Goal: Task Accomplishment & Management: Use online tool/utility

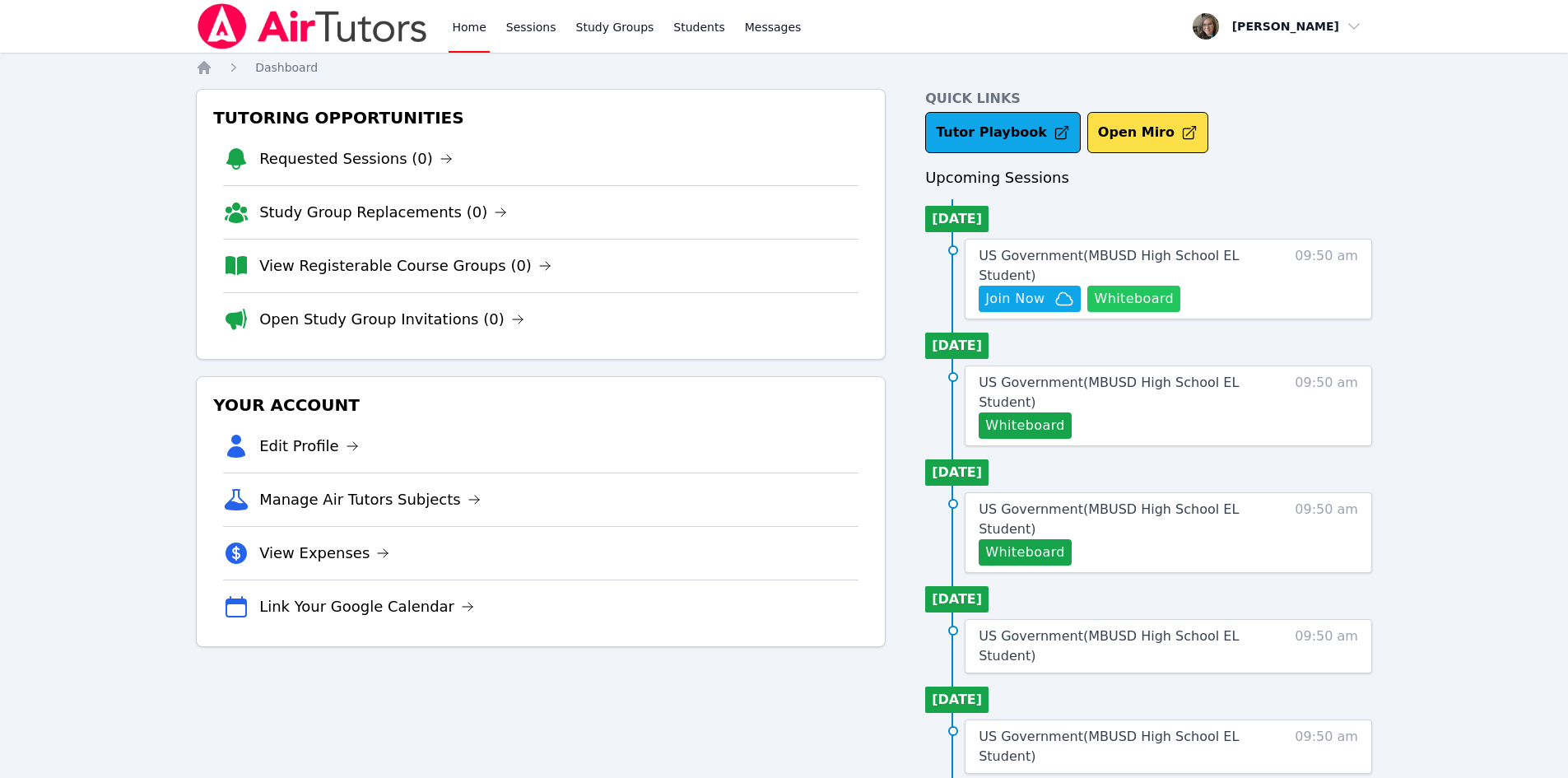
click at [1149, 301] on button "Whiteboard" at bounding box center [1134, 299] width 93 height 27
click at [1024, 296] on span "Join Now" at bounding box center [1014, 299] width 60 height 20
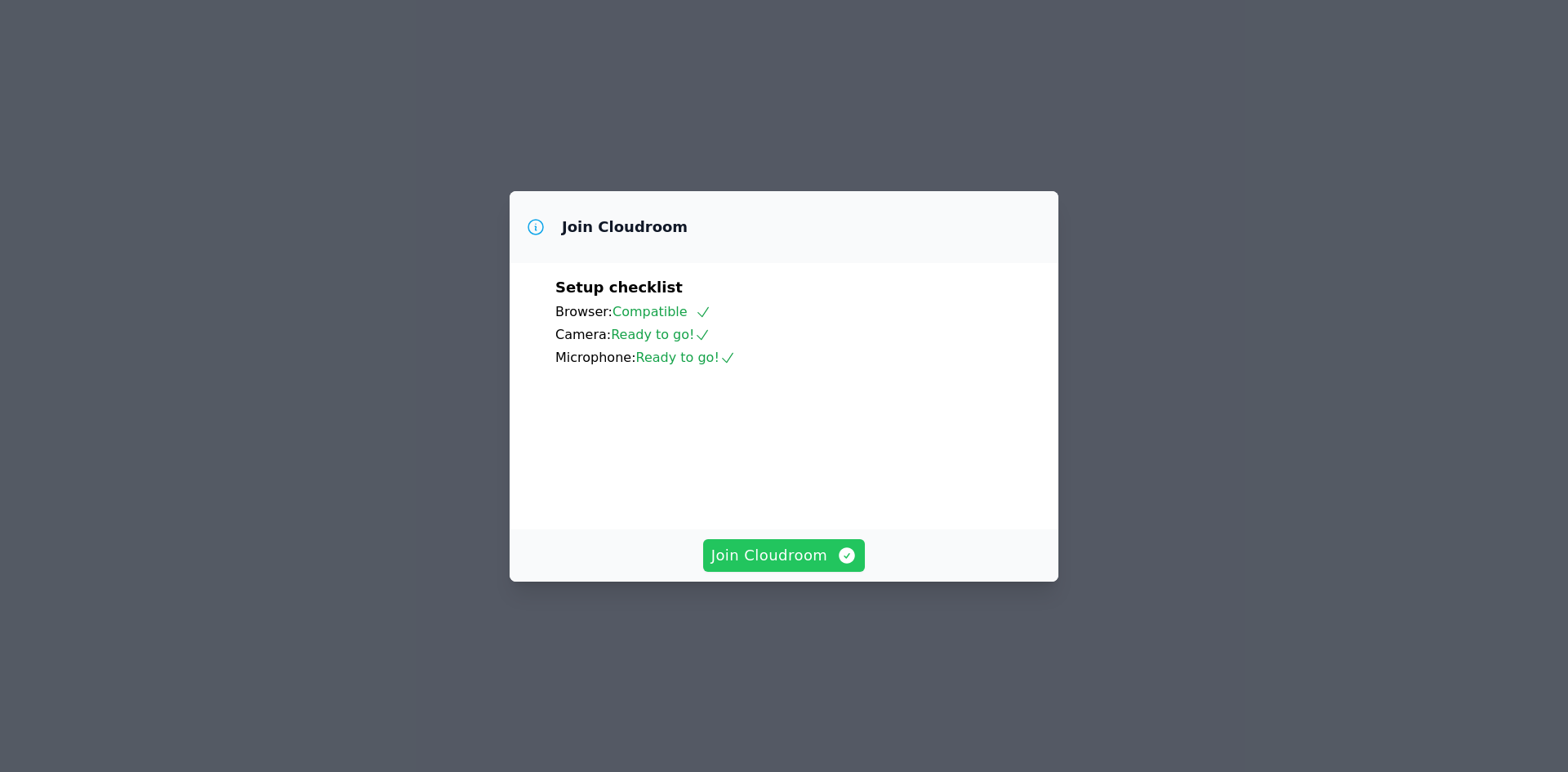
click at [766, 567] on span "Join Cloudroom" at bounding box center [784, 555] width 146 height 23
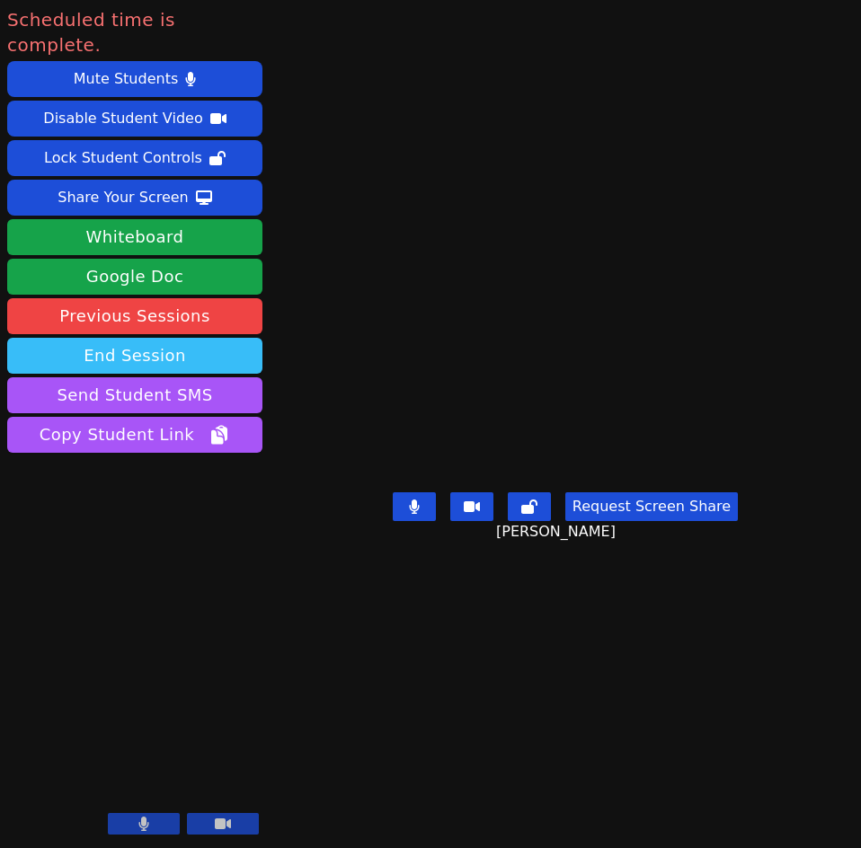
click at [164, 338] on button "End Session" at bounding box center [134, 356] width 255 height 36
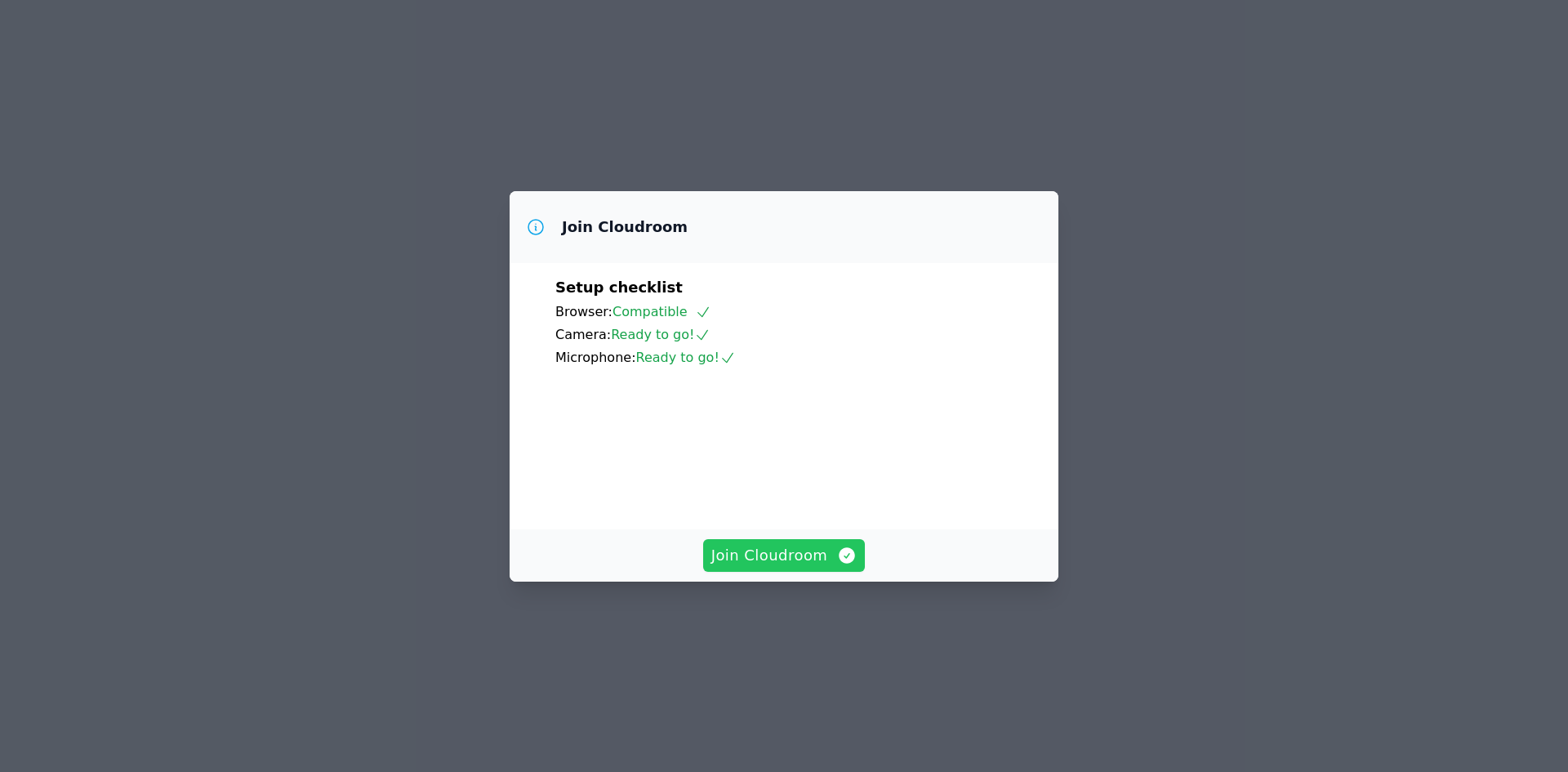
click at [769, 572] on button "Join Cloudroom" at bounding box center [784, 556] width 163 height 33
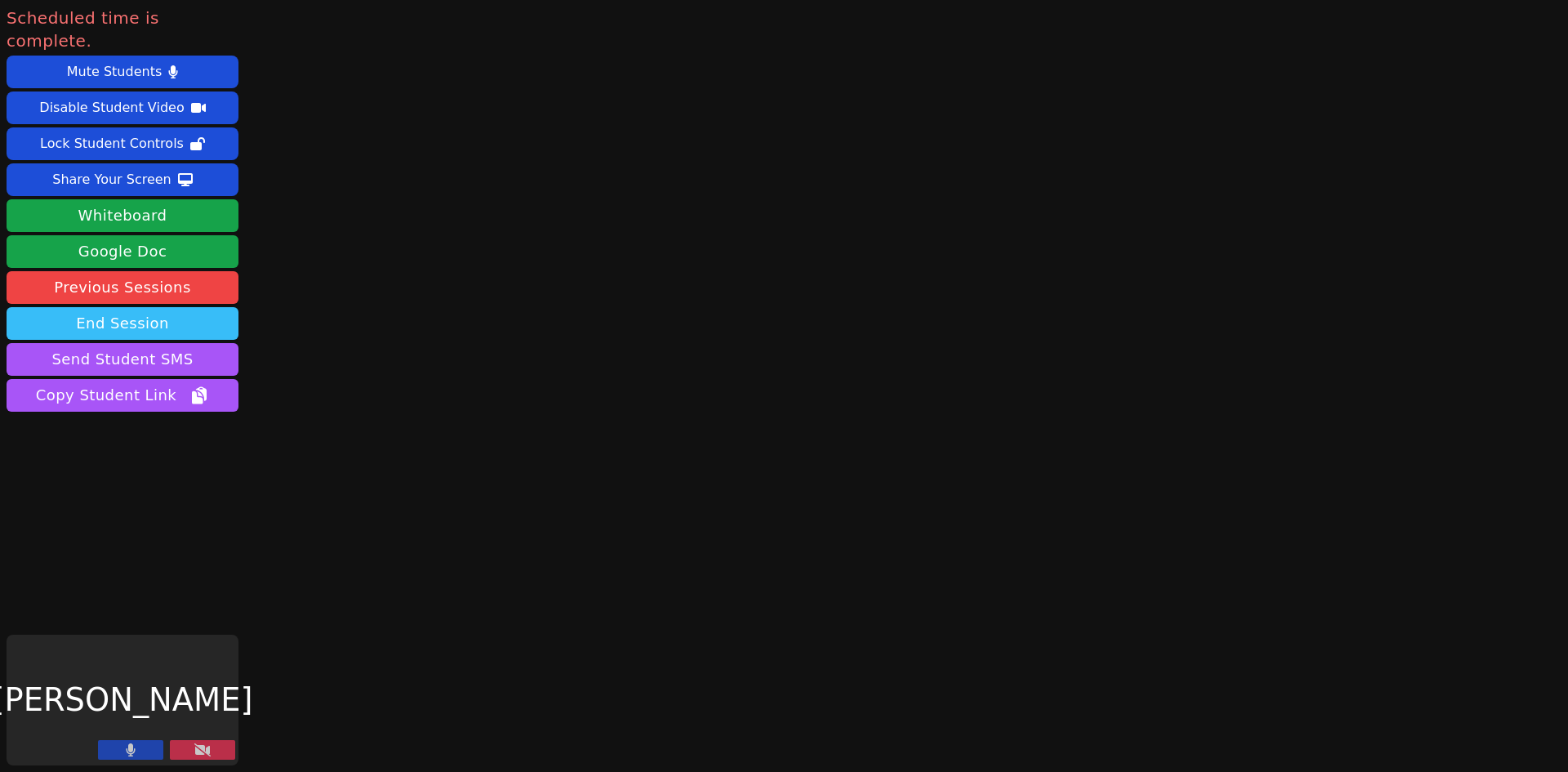
click at [152, 307] on button "End Session" at bounding box center [122, 324] width 232 height 33
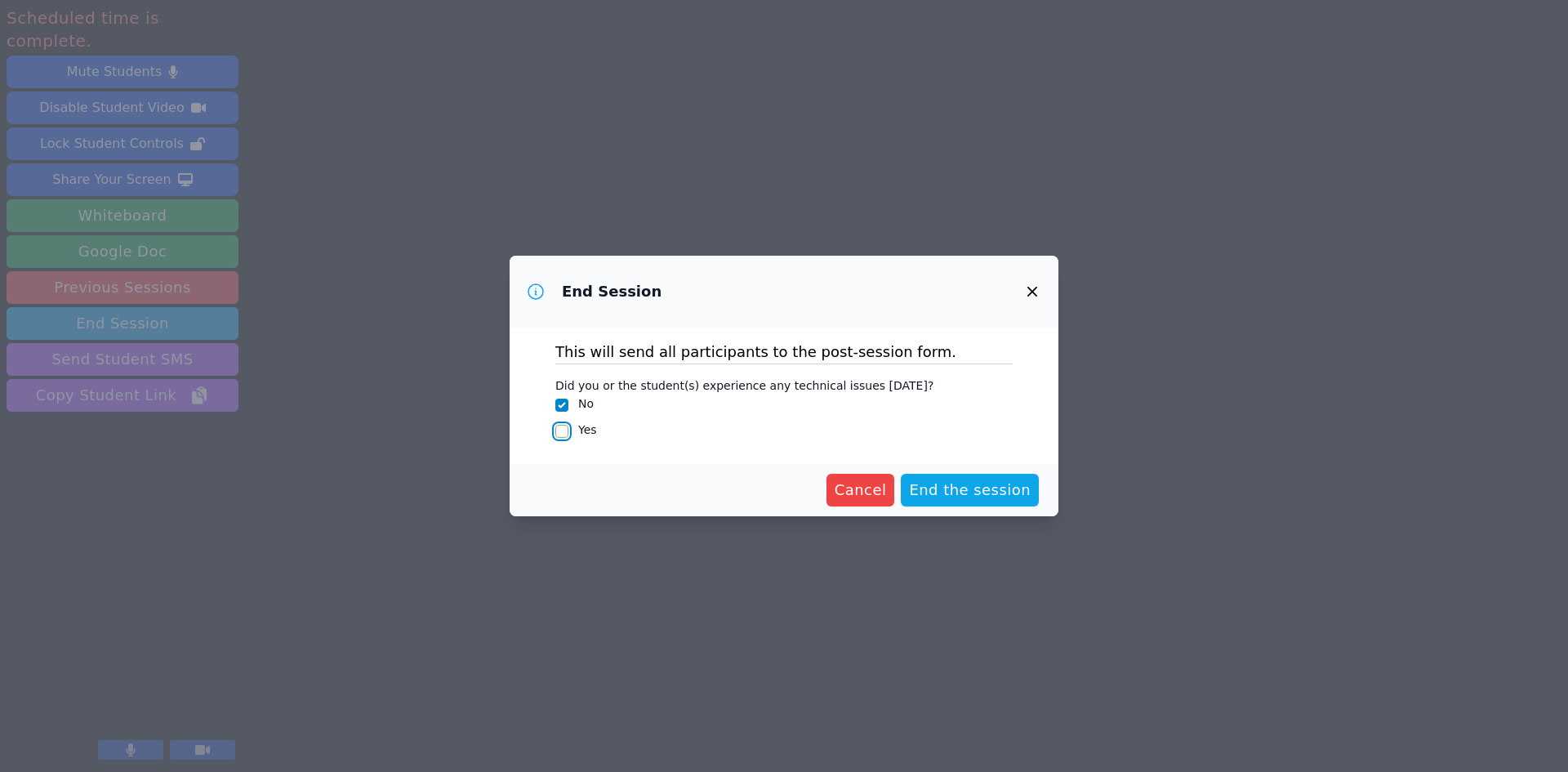
click at [559, 435] on input "Yes" at bounding box center [562, 431] width 13 height 13
checkbox input "true"
checkbox input "false"
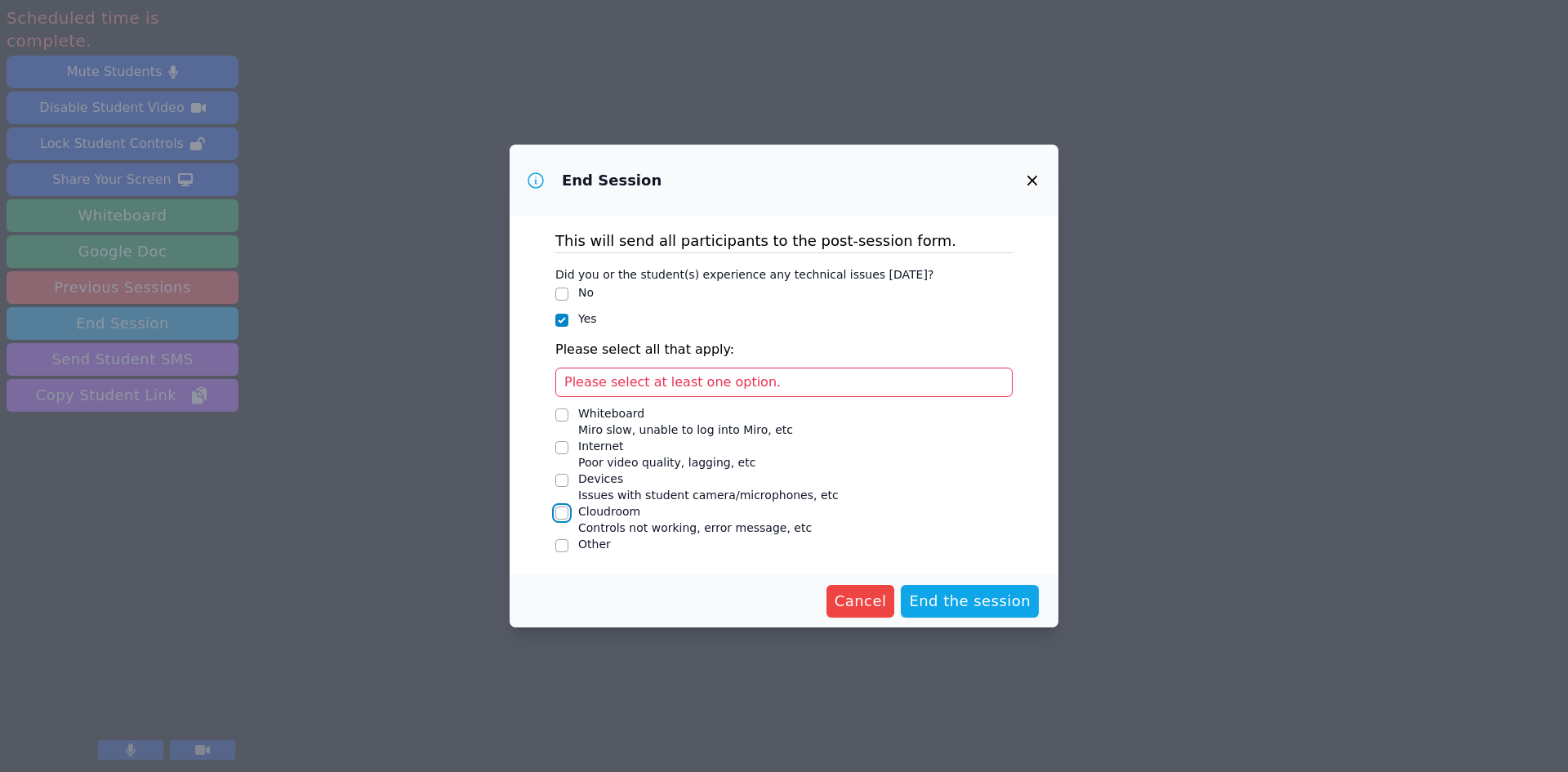
click at [564, 516] on input "Cloudroom Controls not working, error message, etc" at bounding box center [562, 513] width 13 height 13
checkbox input "true"
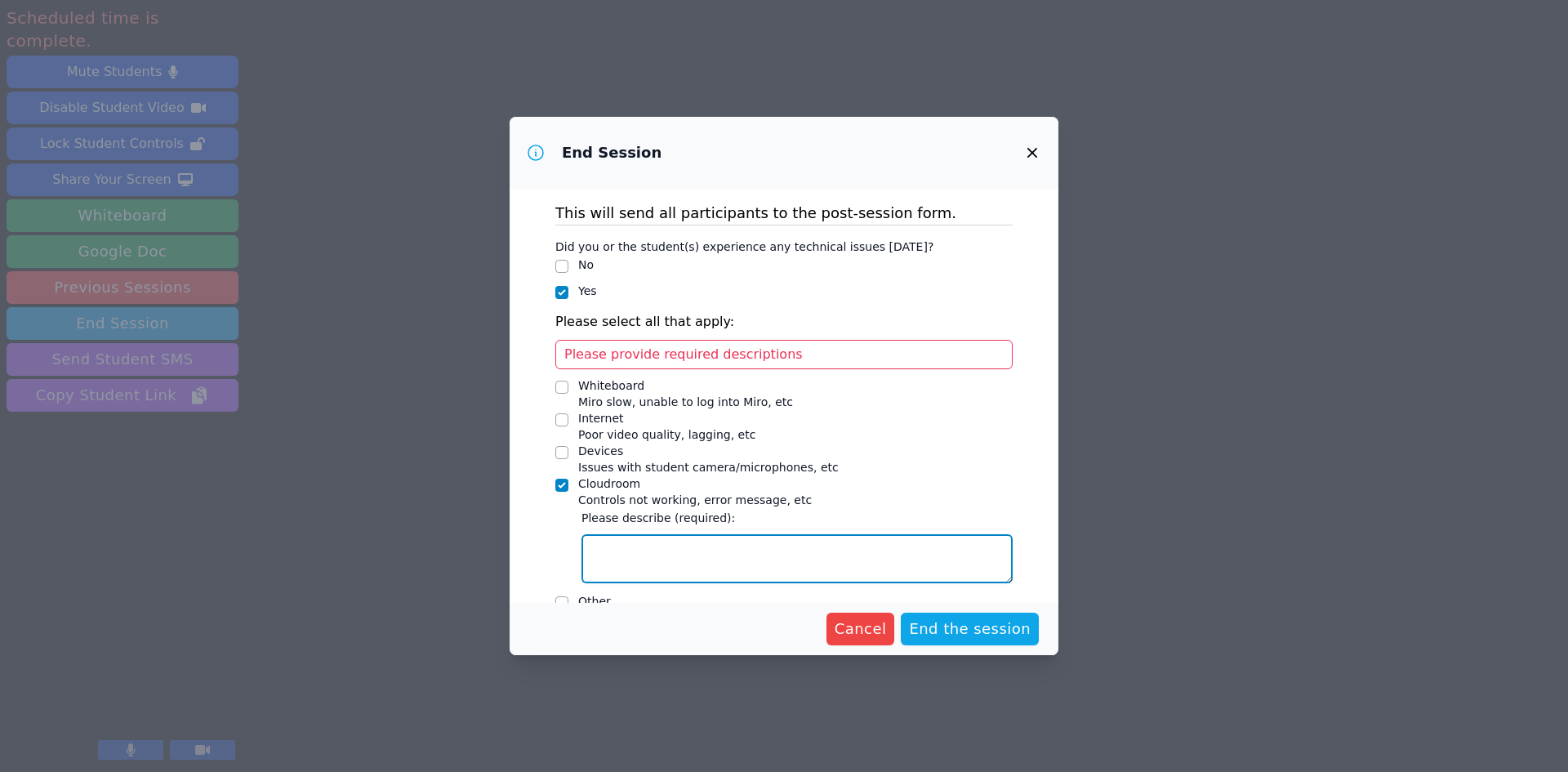
click at [903, 553] on textarea "Cloudroom Controls not working, error message, etc" at bounding box center [797, 559] width 431 height 49
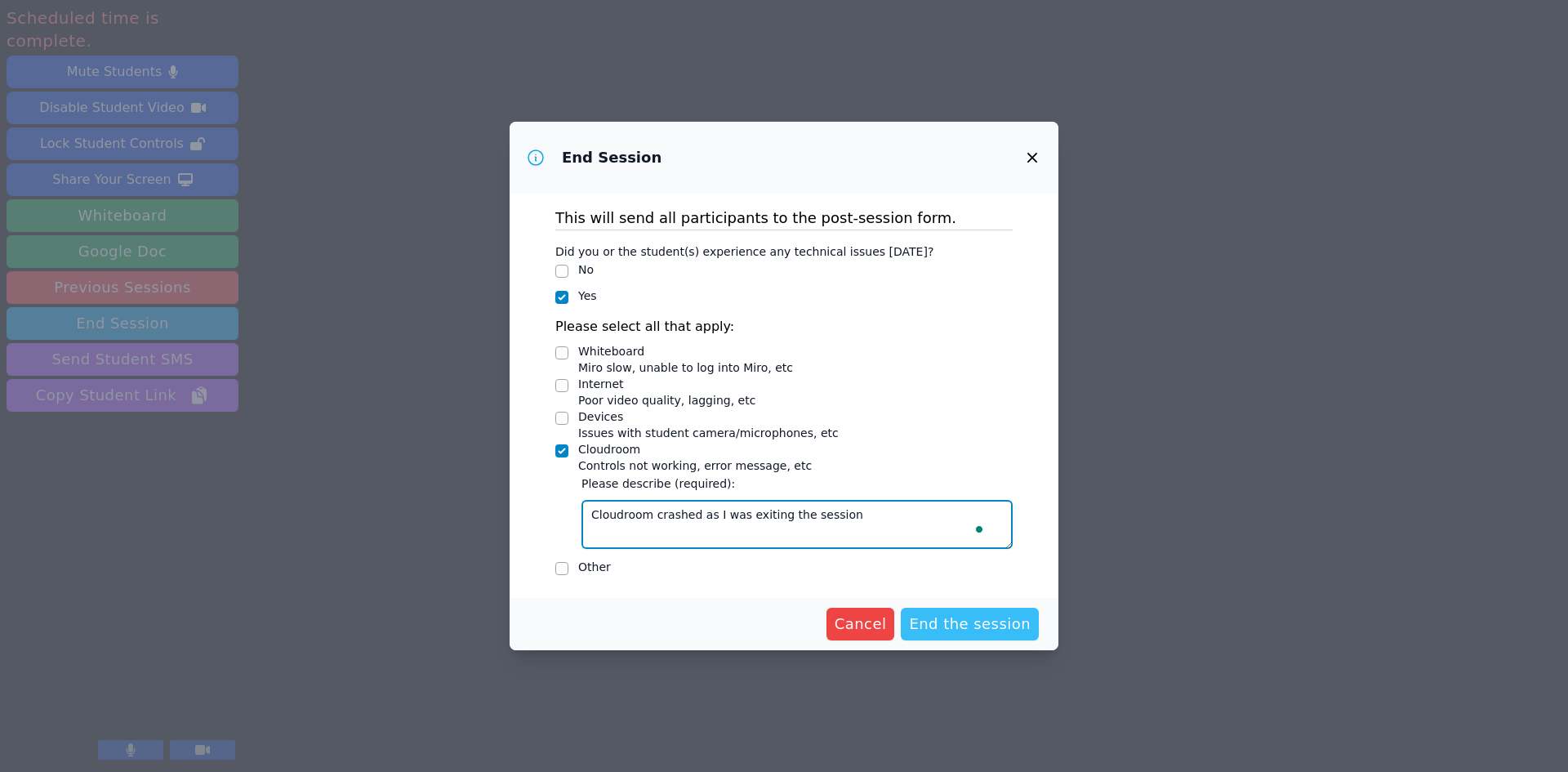
type textarea "Cloudroom crashed as I was exiting the session"
click at [947, 630] on span "End the session" at bounding box center [970, 624] width 122 height 23
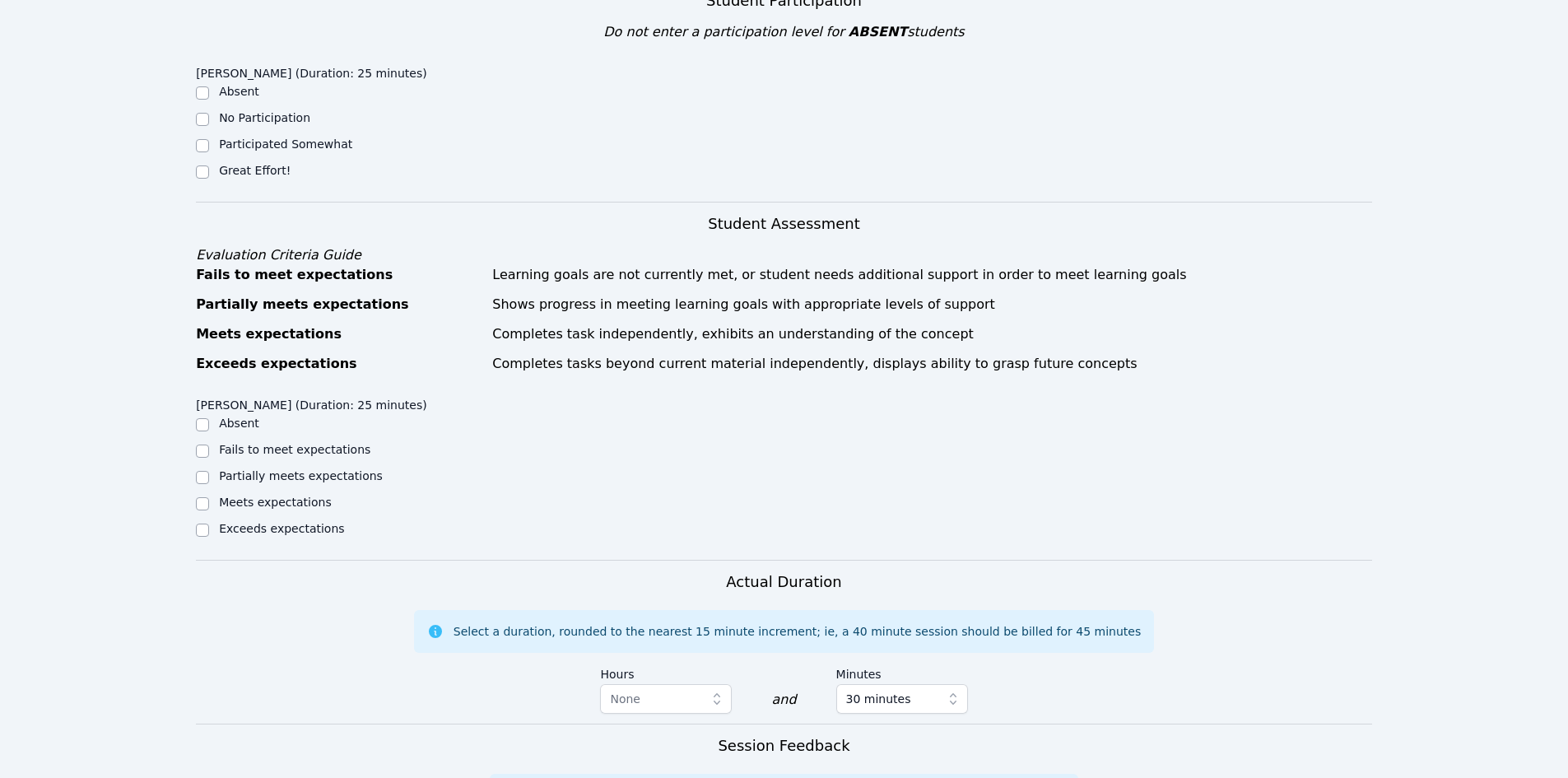
scroll to position [329, 0]
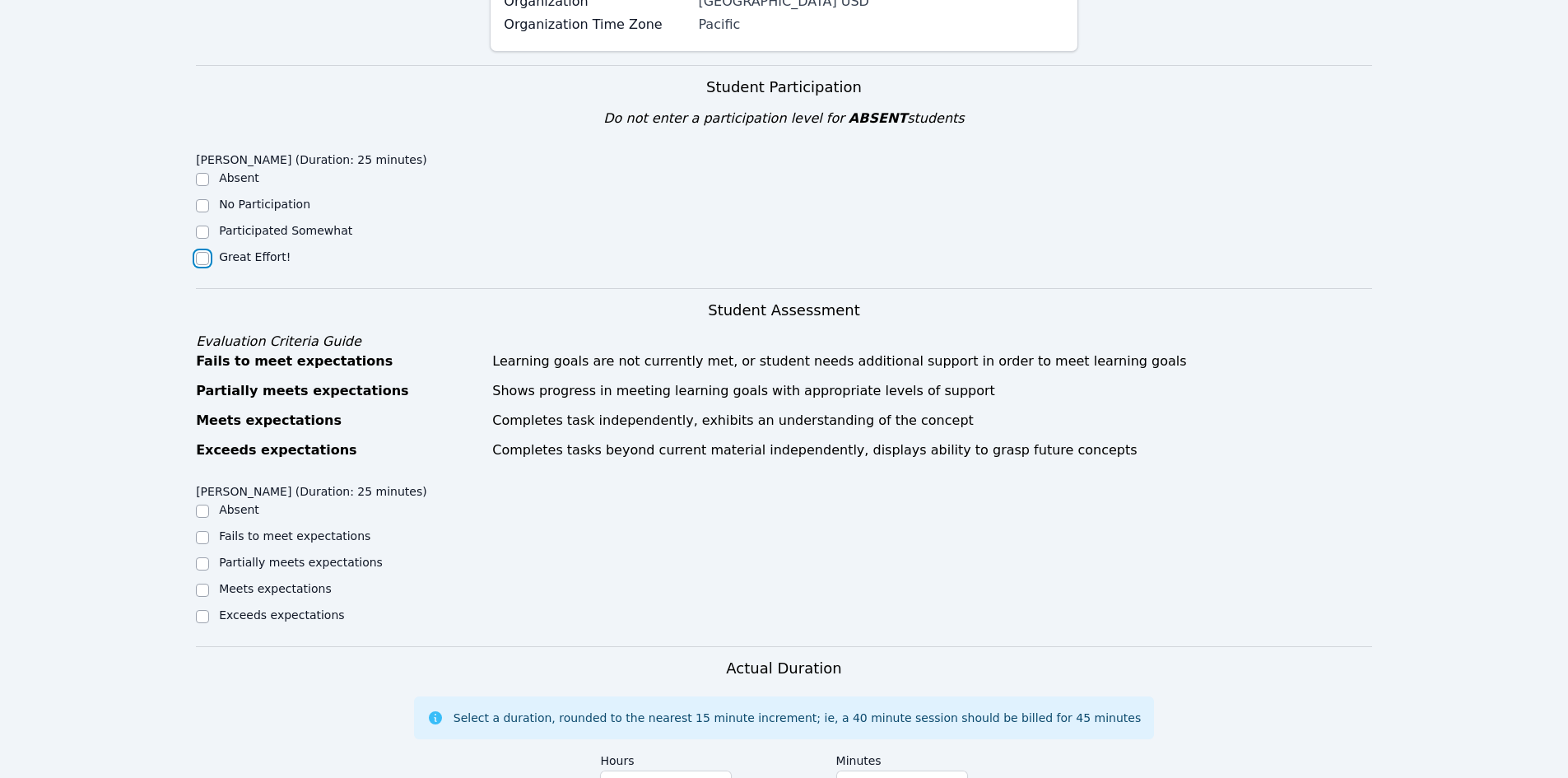
click at [199, 258] on input "Great Effort!" at bounding box center [202, 258] width 13 height 13
checkbox input "true"
click at [198, 615] on input "Exceeds expectations" at bounding box center [202, 617] width 13 height 13
checkbox input "true"
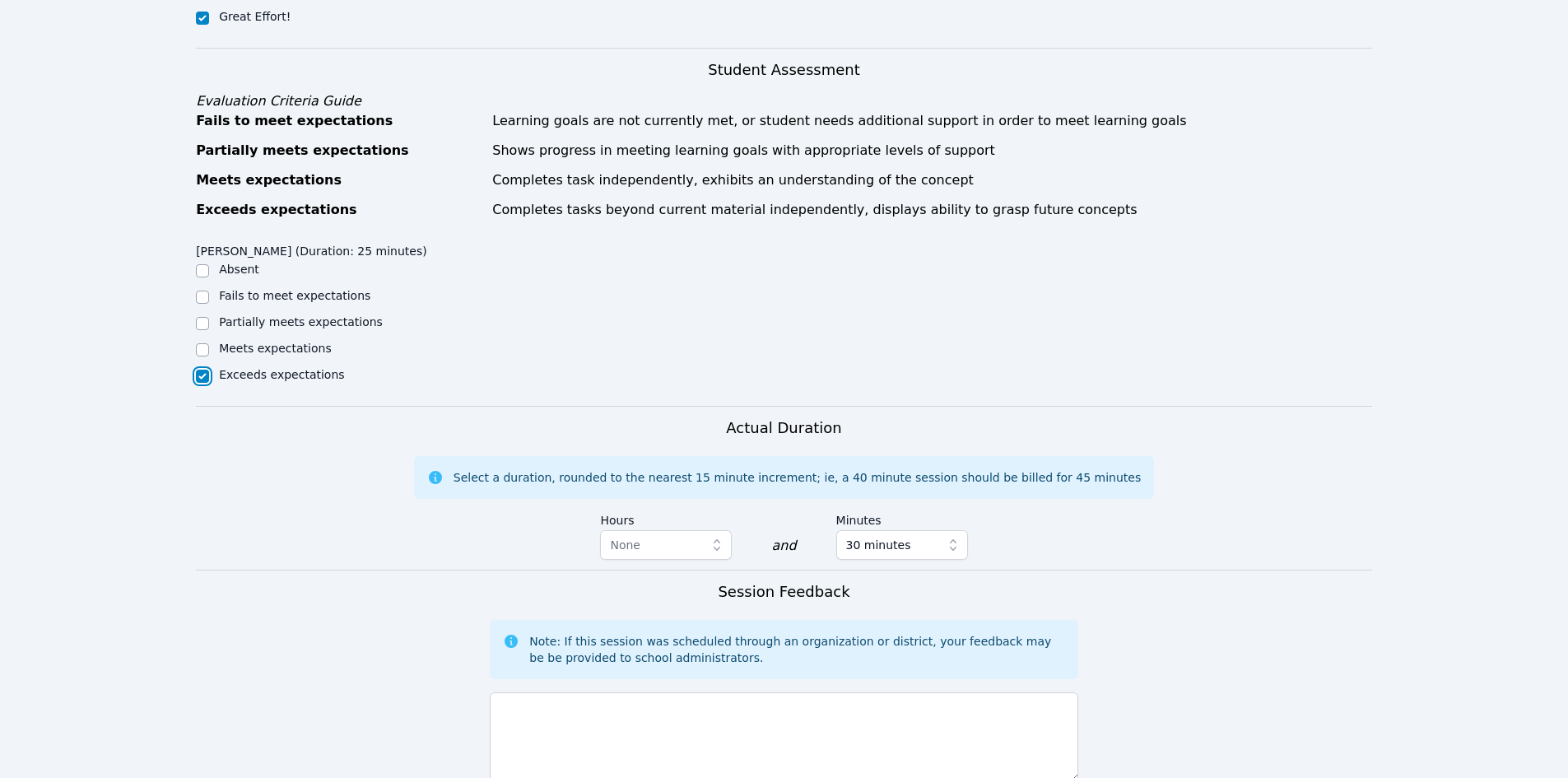
scroll to position [741, 0]
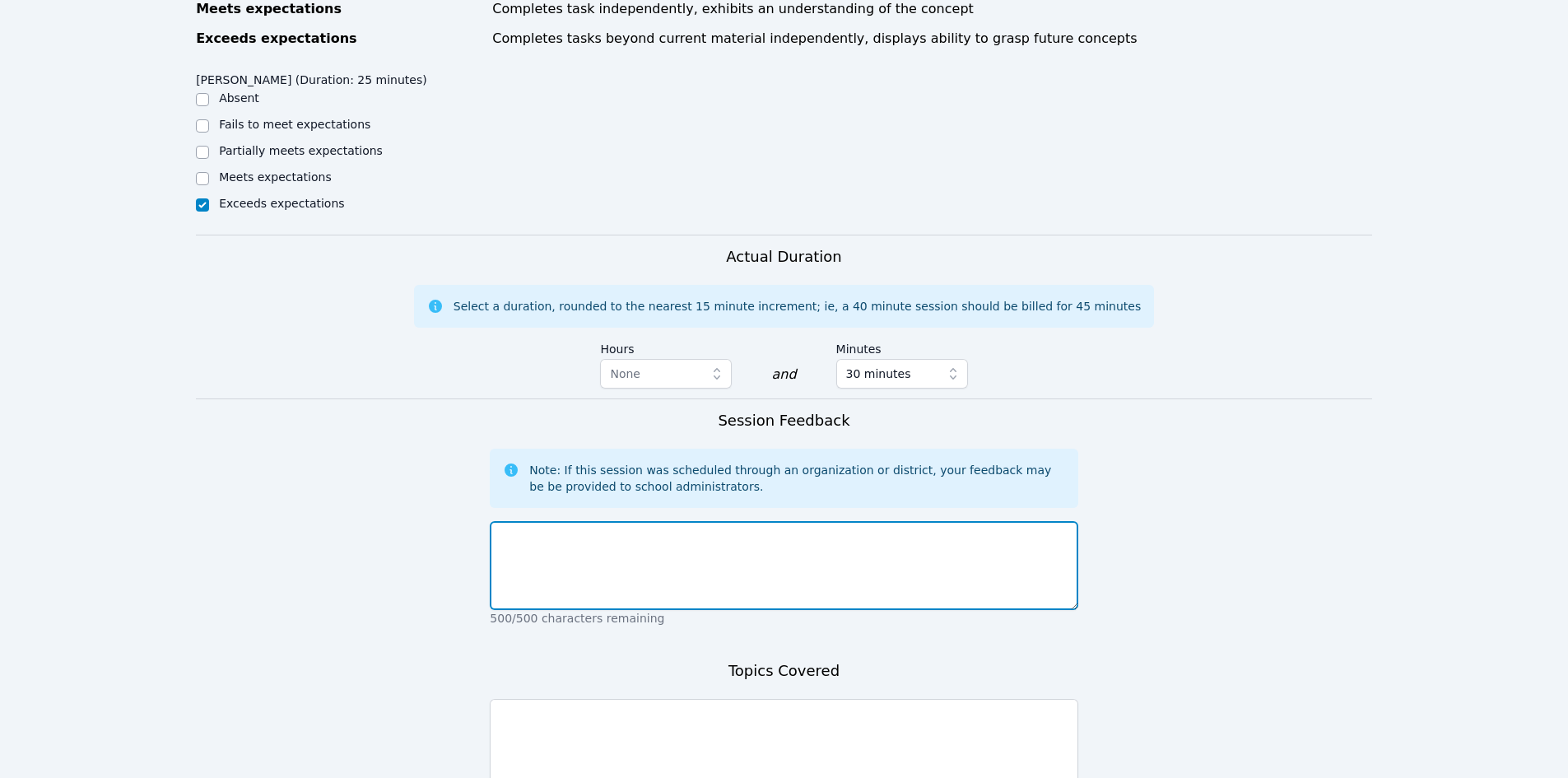
click at [694, 554] on textarea at bounding box center [783, 565] width 587 height 89
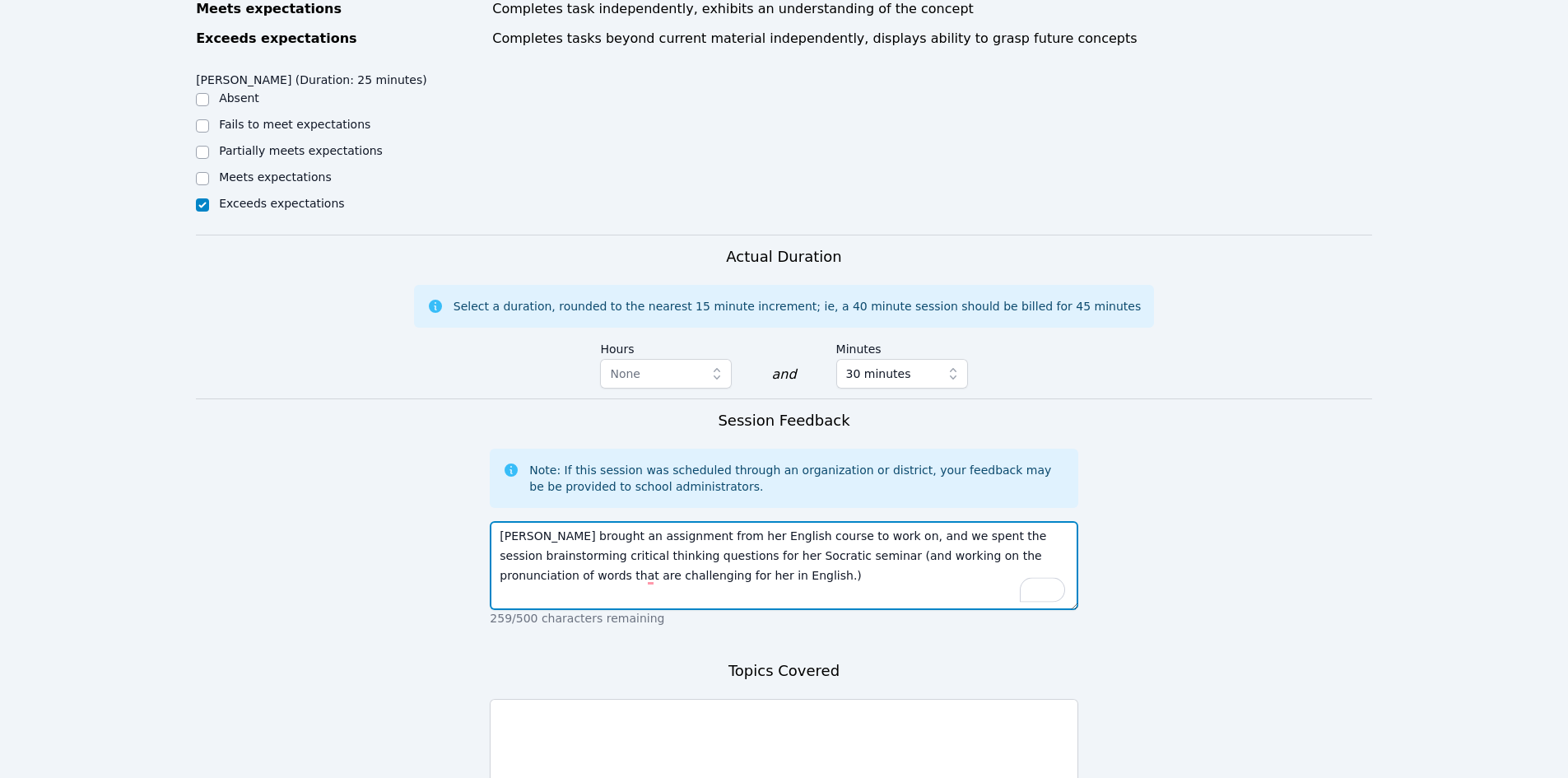
type textarea "[PERSON_NAME] brought an assignment from her English course to work on, and we …"
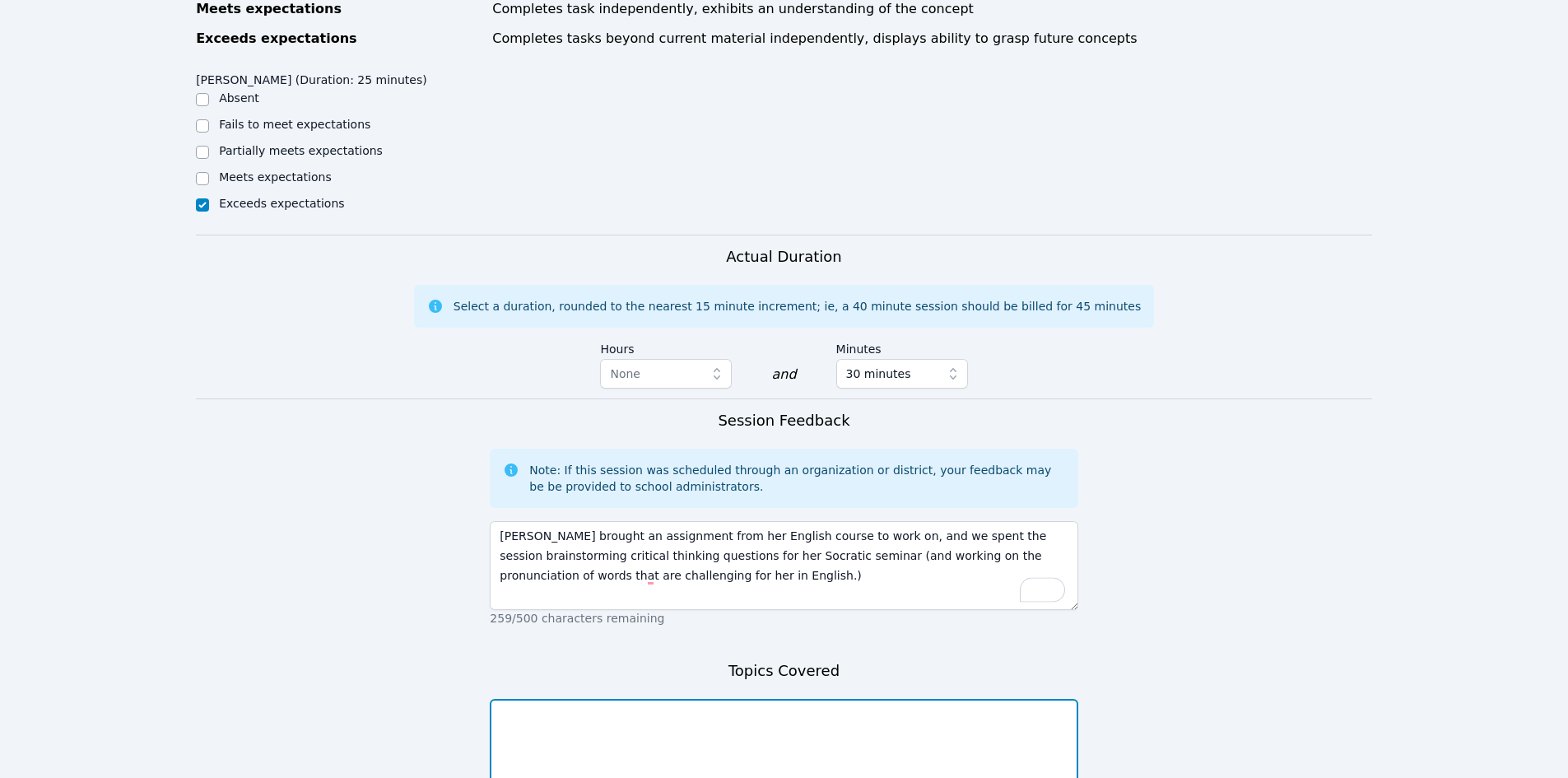
click at [650, 751] on textarea at bounding box center [783, 743] width 587 height 89
type textarea "z"
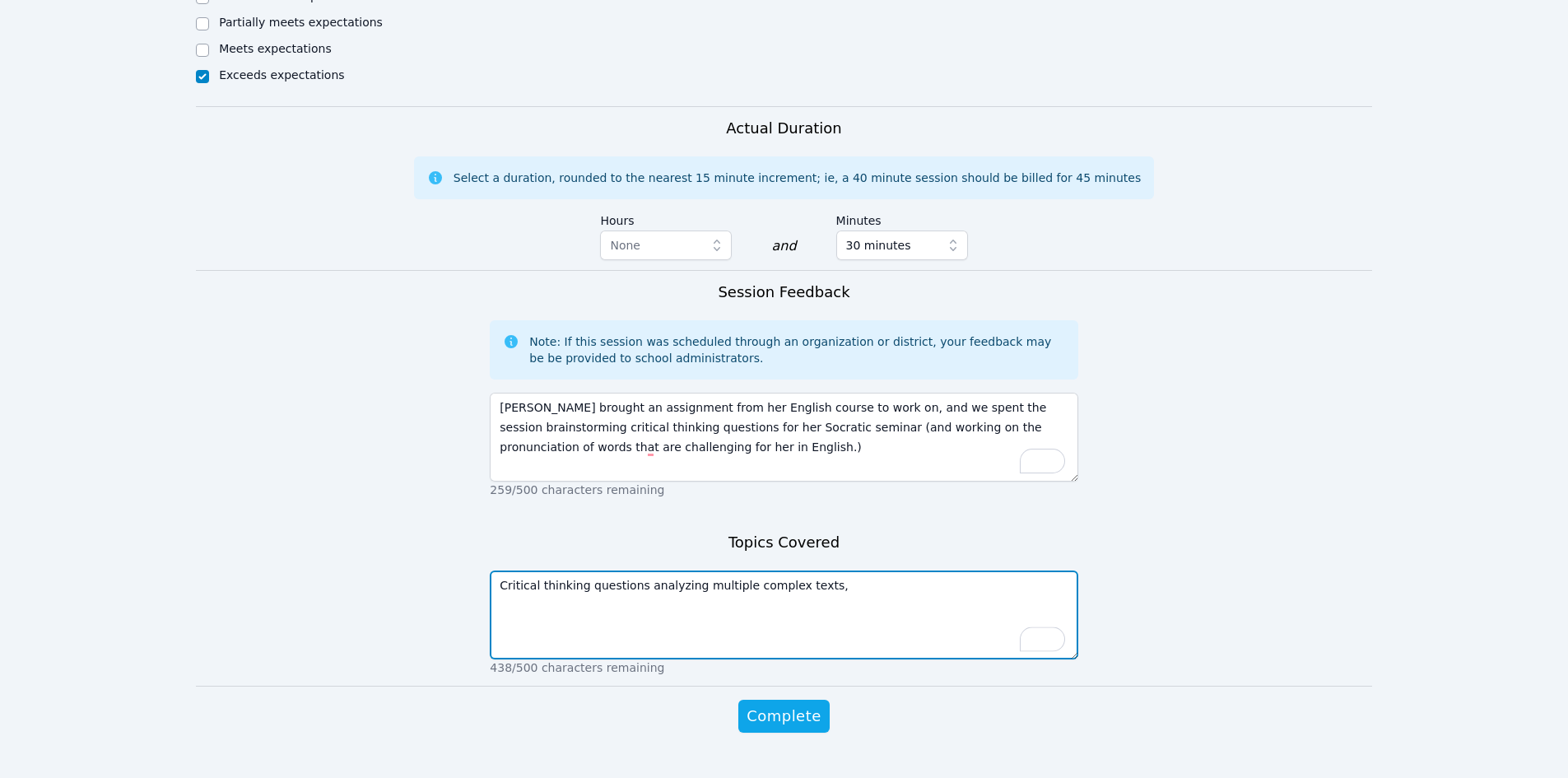
scroll to position [904, 0]
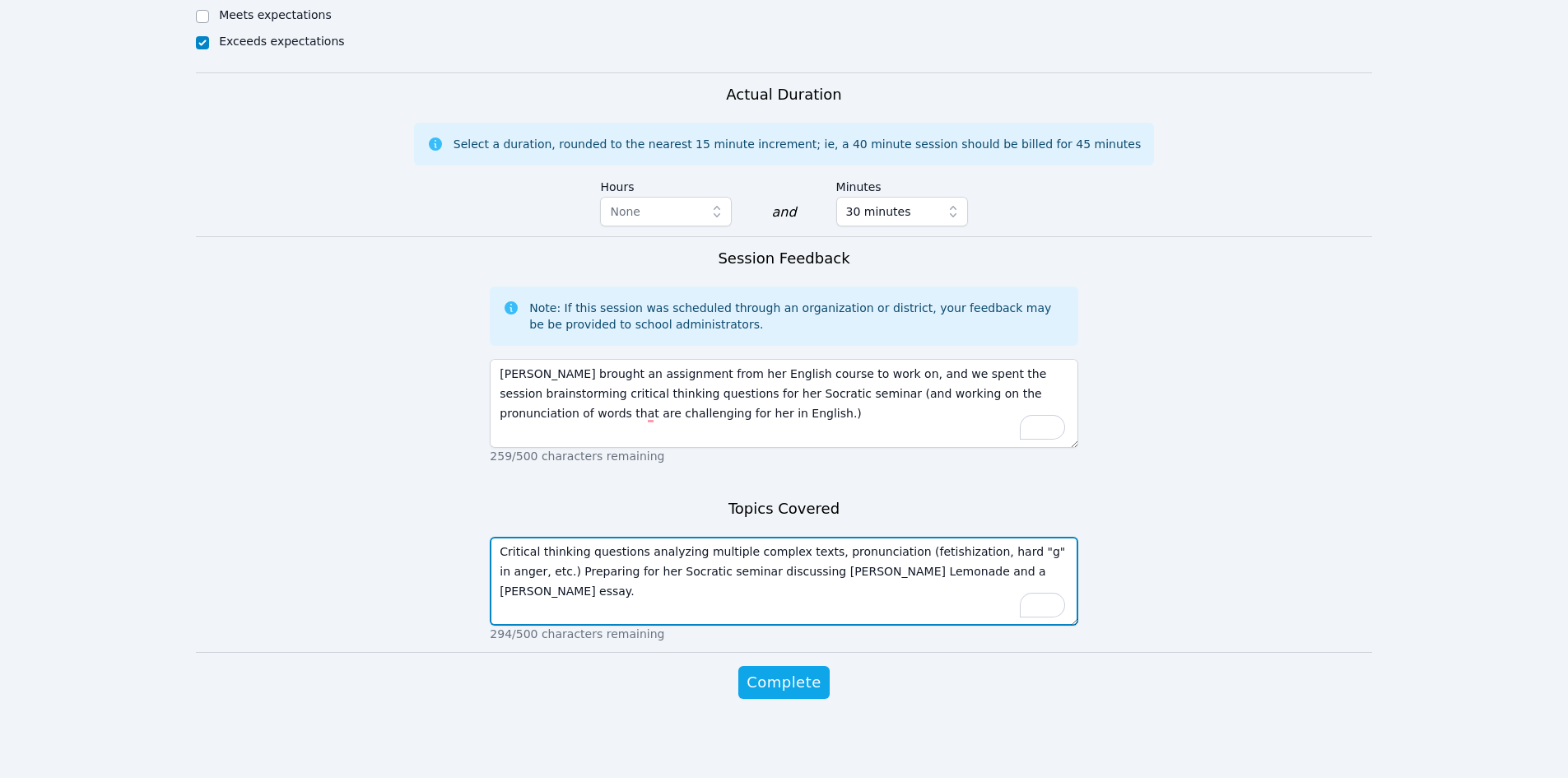
click at [504, 555] on textarea "Critical thinking questions analyzing multiple complex texts, pronunciation (fe…" at bounding box center [783, 581] width 587 height 89
type textarea "Drafting critical thinking questions, analyzing multiple complex texts, pronunc…"
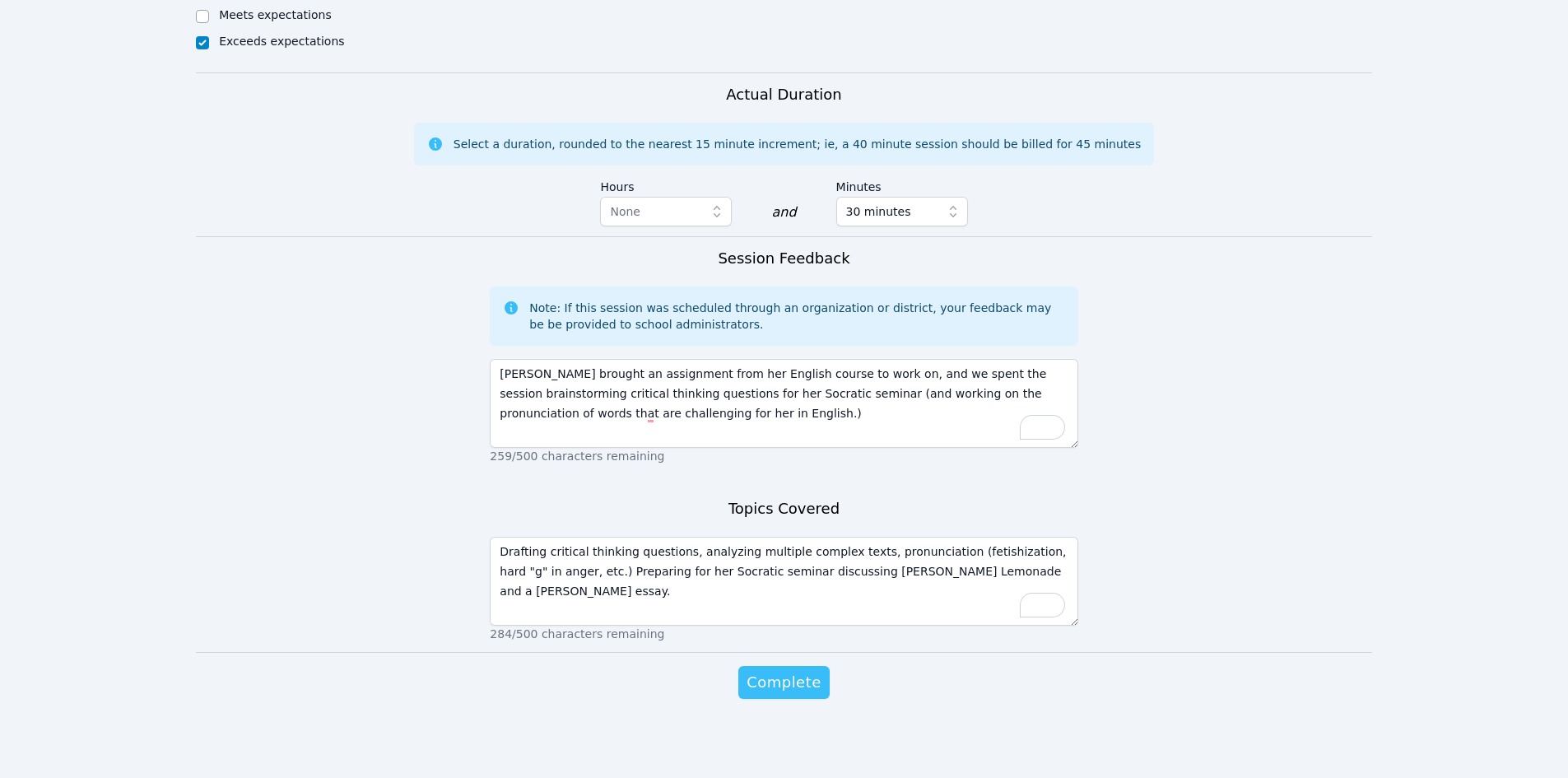
click at [788, 679] on span "Complete" at bounding box center [783, 682] width 74 height 23
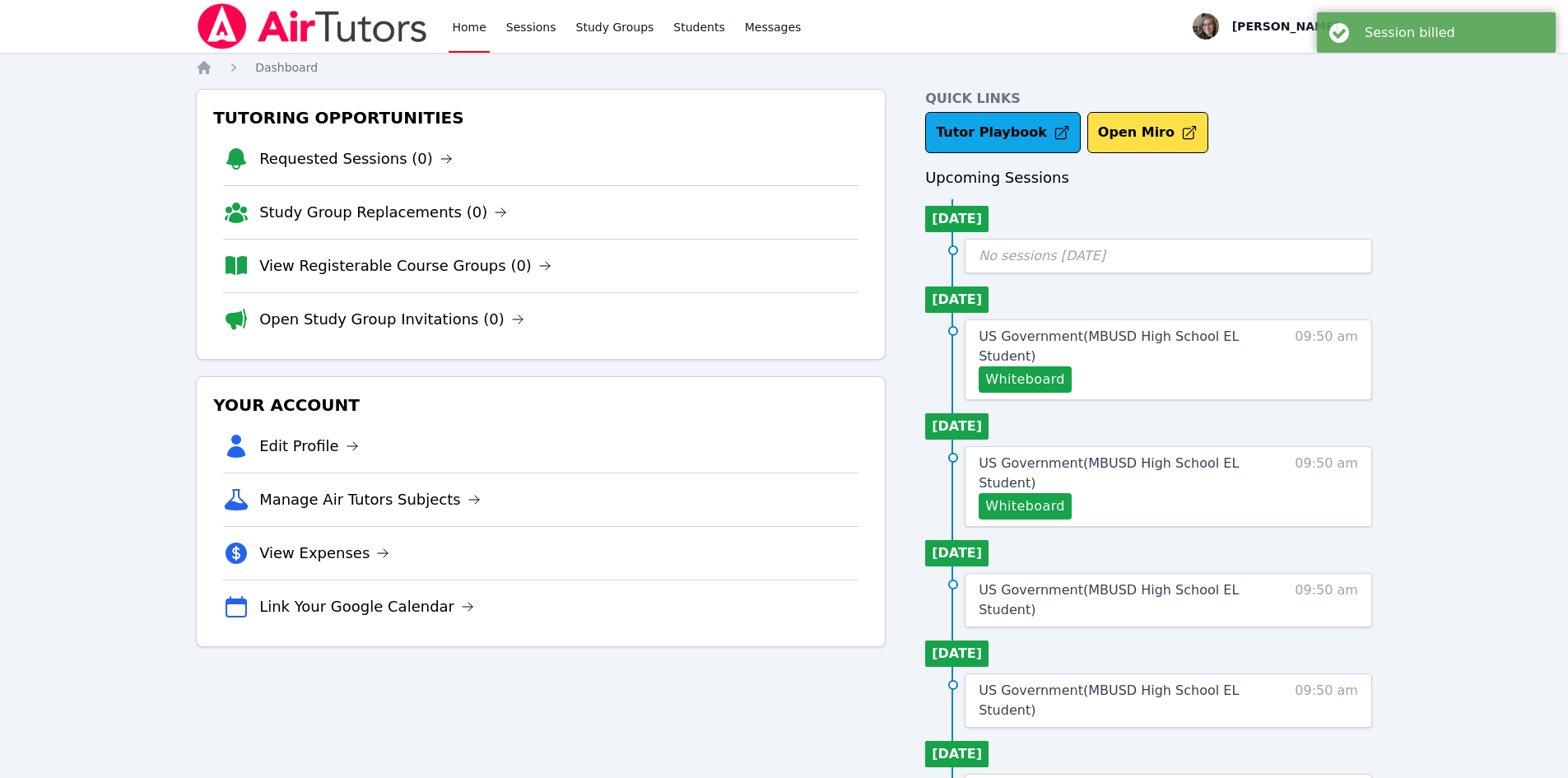
click at [112, 383] on div "Home Sessions Study Groups Students Messages Open user menu [PERSON_NAME] Open …" at bounding box center [784, 685] width 1568 height 1370
click at [111, 374] on div "Home Sessions Study Groups Students Messages Open user menu [PERSON_NAME] Open …" at bounding box center [784, 685] width 1568 height 1370
click at [109, 373] on div "Home Sessions Study Groups Students Messages Open user menu [PERSON_NAME] Open …" at bounding box center [784, 685] width 1568 height 1370
